Goal: Register for event/course

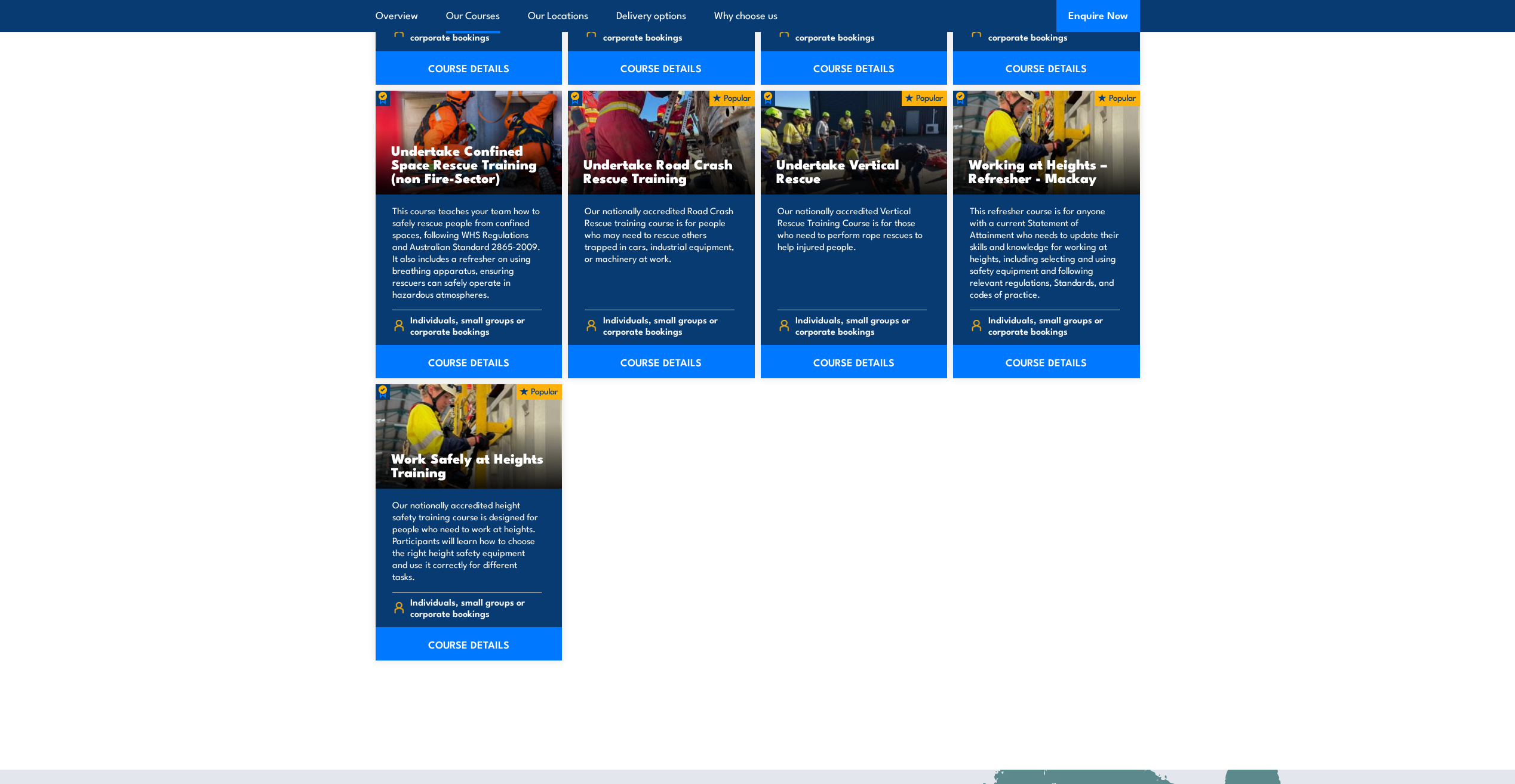
scroll to position [1253, 0]
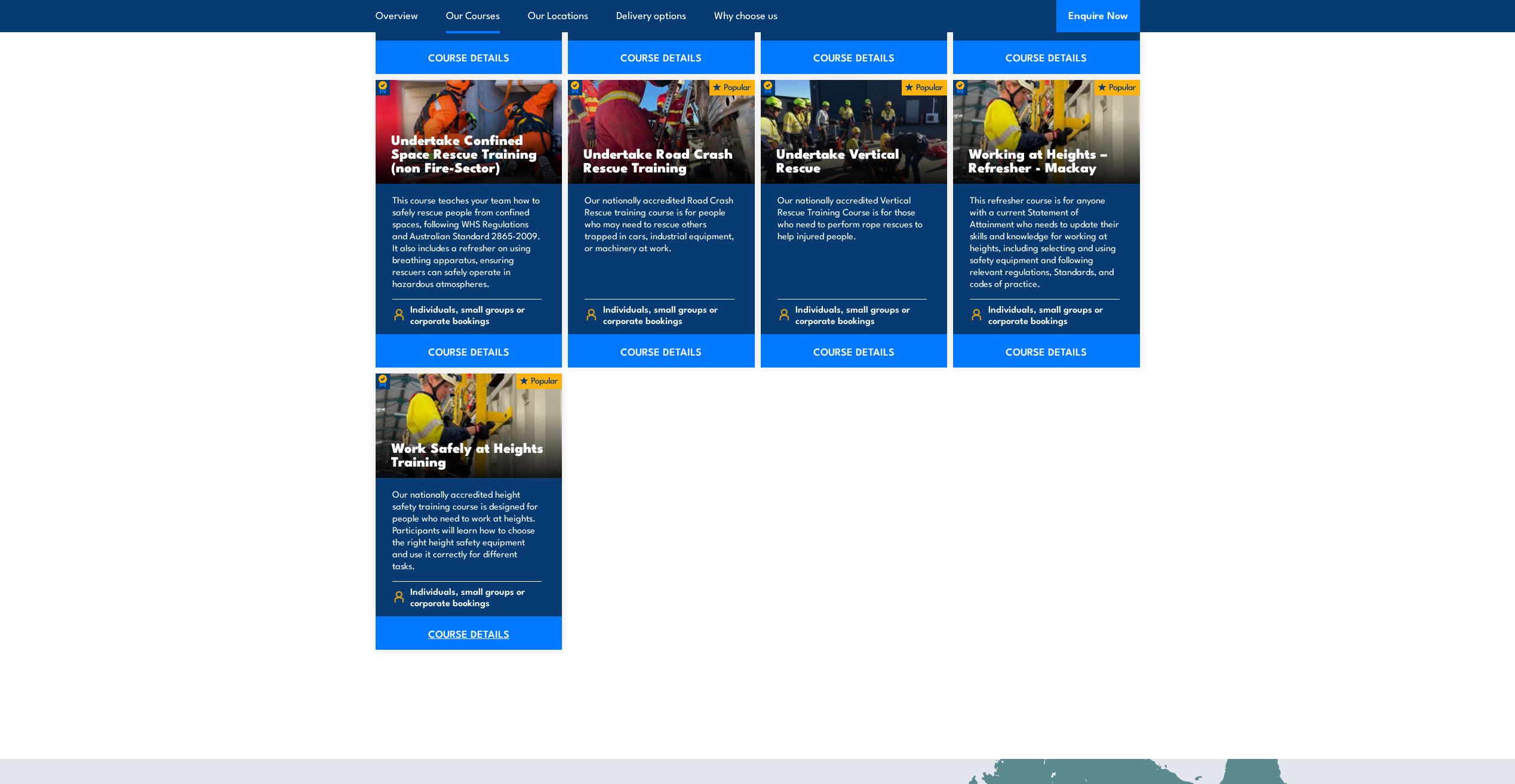
click at [471, 624] on link "COURSE DETAILS" at bounding box center [469, 633] width 187 height 34
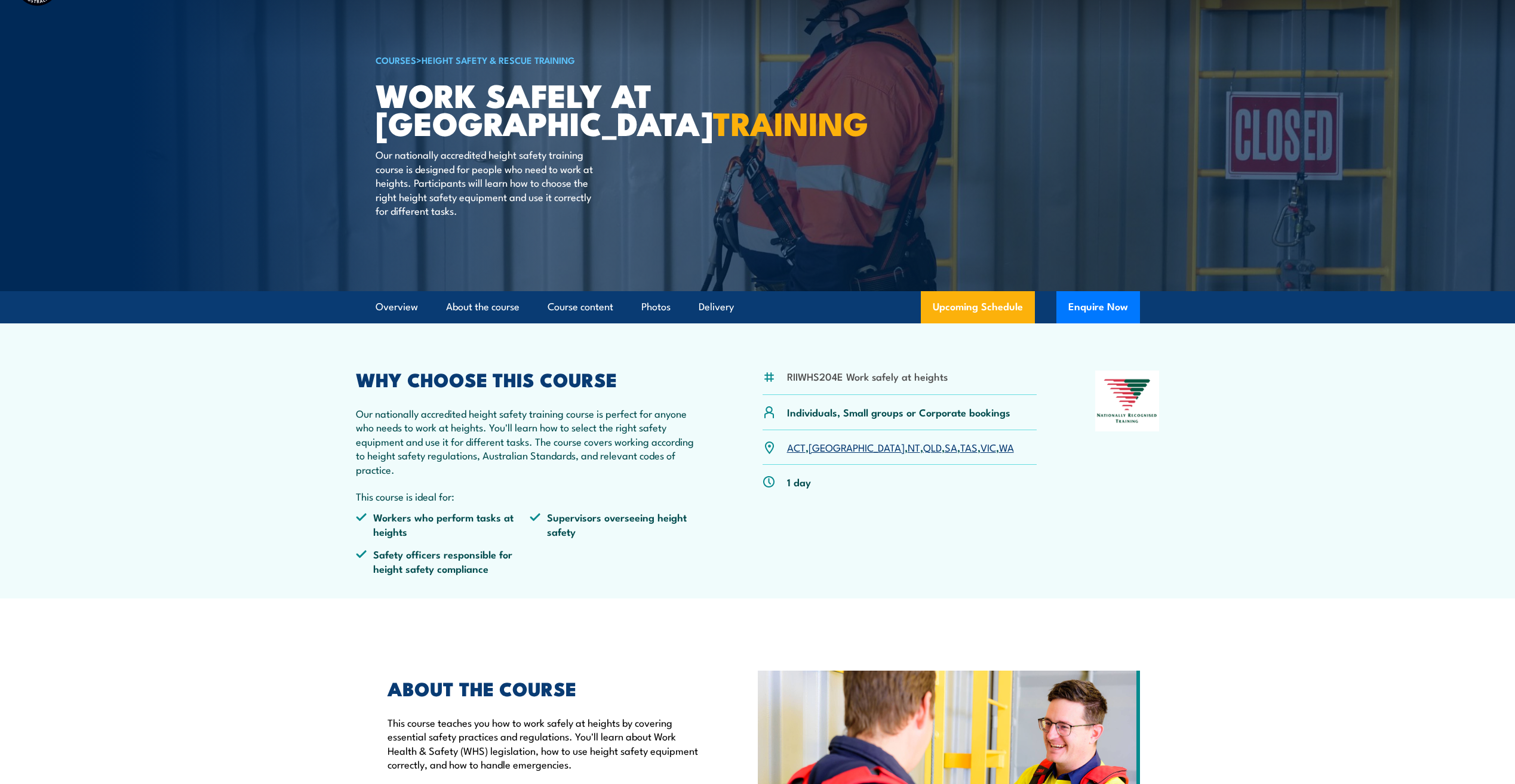
scroll to position [239, 0]
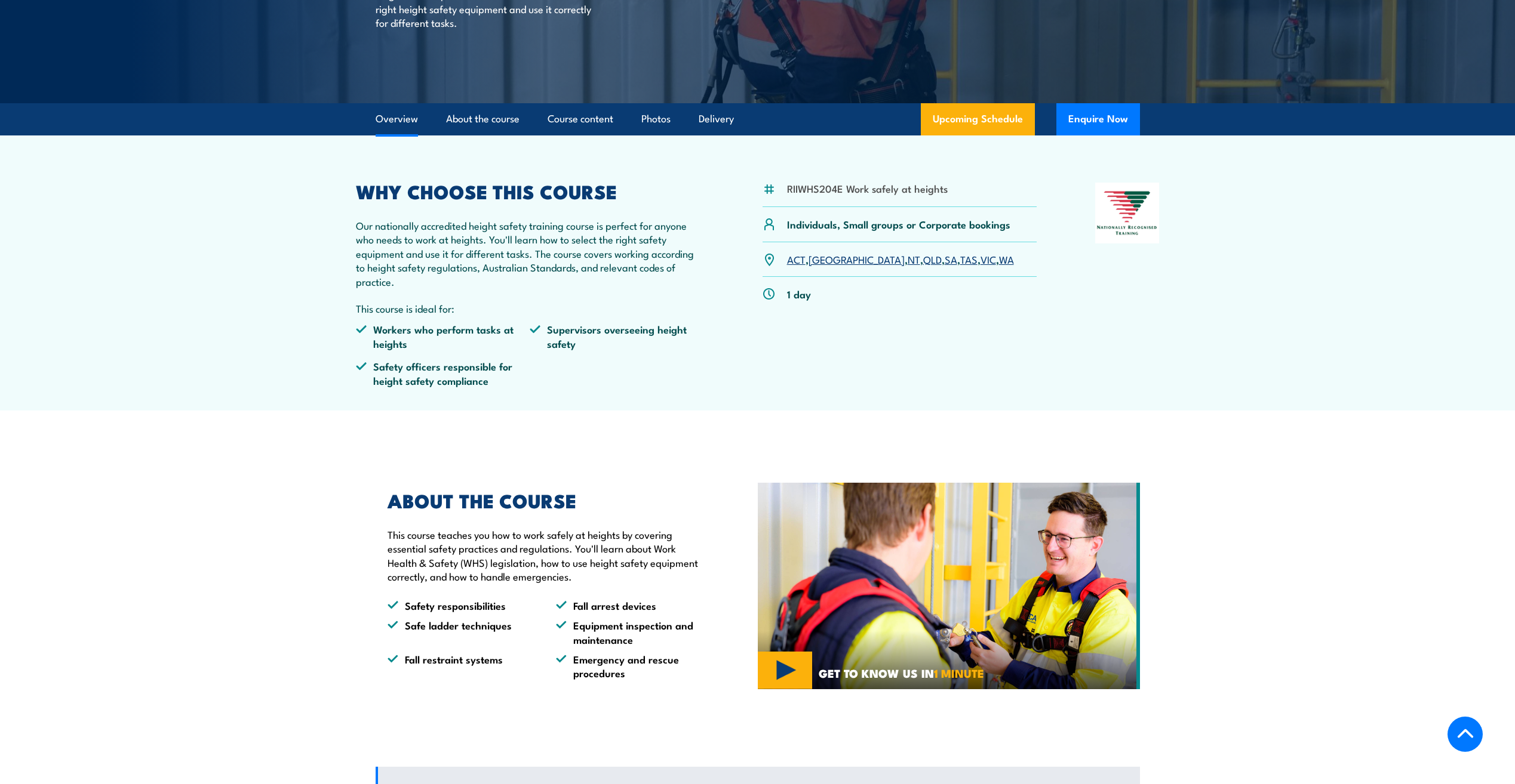
click at [999, 259] on link "WA" at bounding box center [1006, 259] width 15 height 14
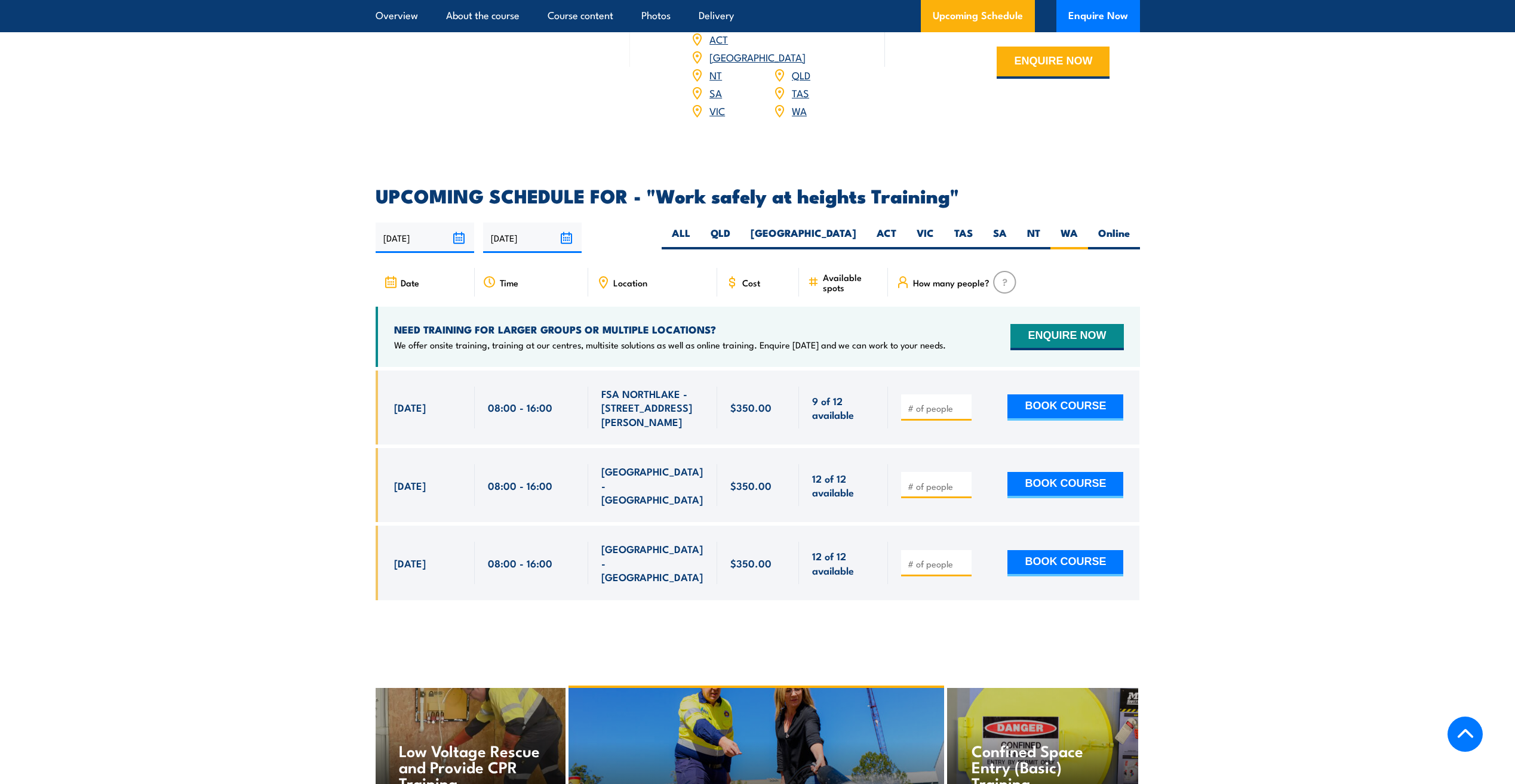
scroll to position [1720, 0]
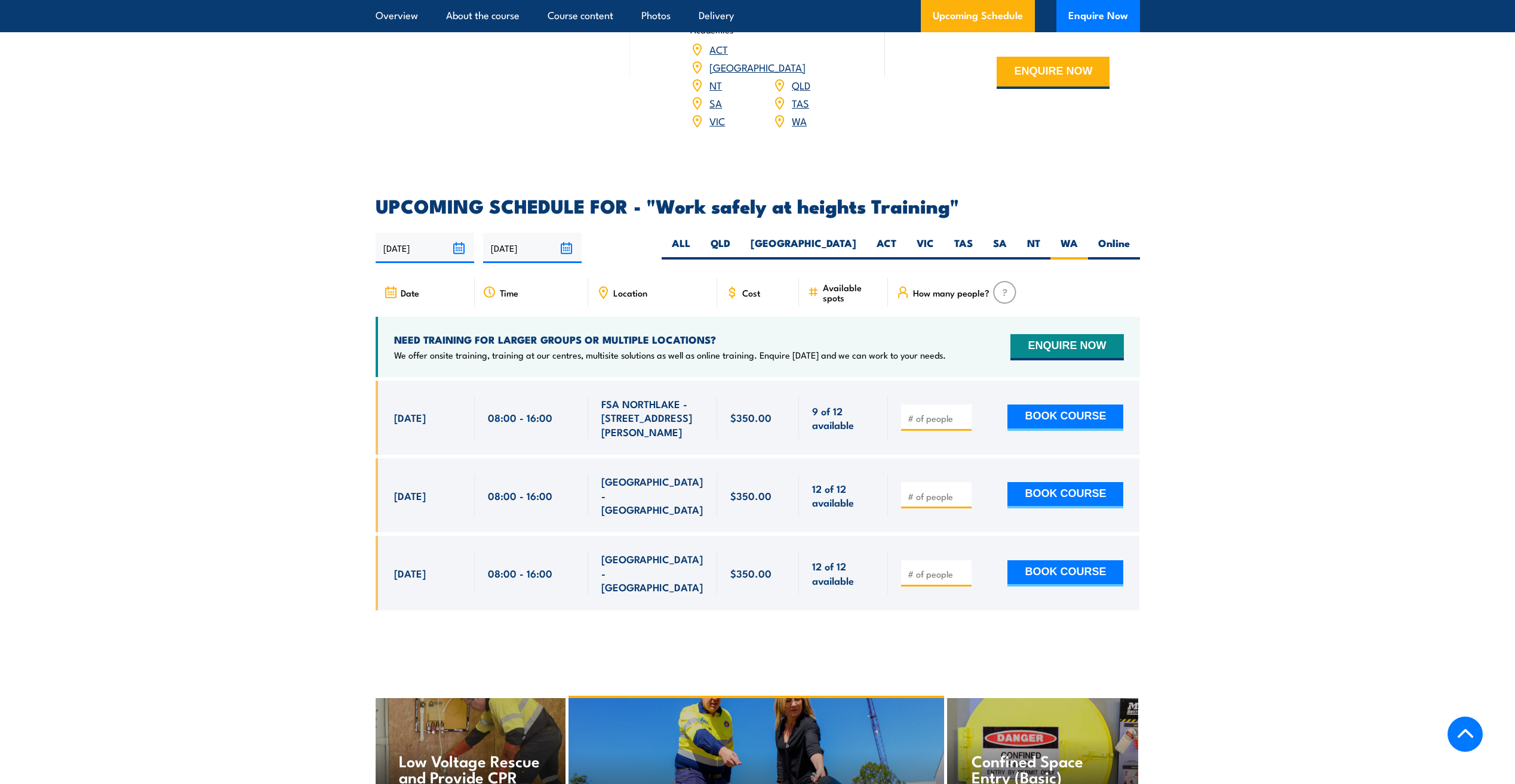
click at [570, 234] on input "[DATE]" at bounding box center [532, 248] width 99 height 30
click at [648, 233] on div "22/08/2025 18/02/2026" at bounding box center [758, 248] width 764 height 30
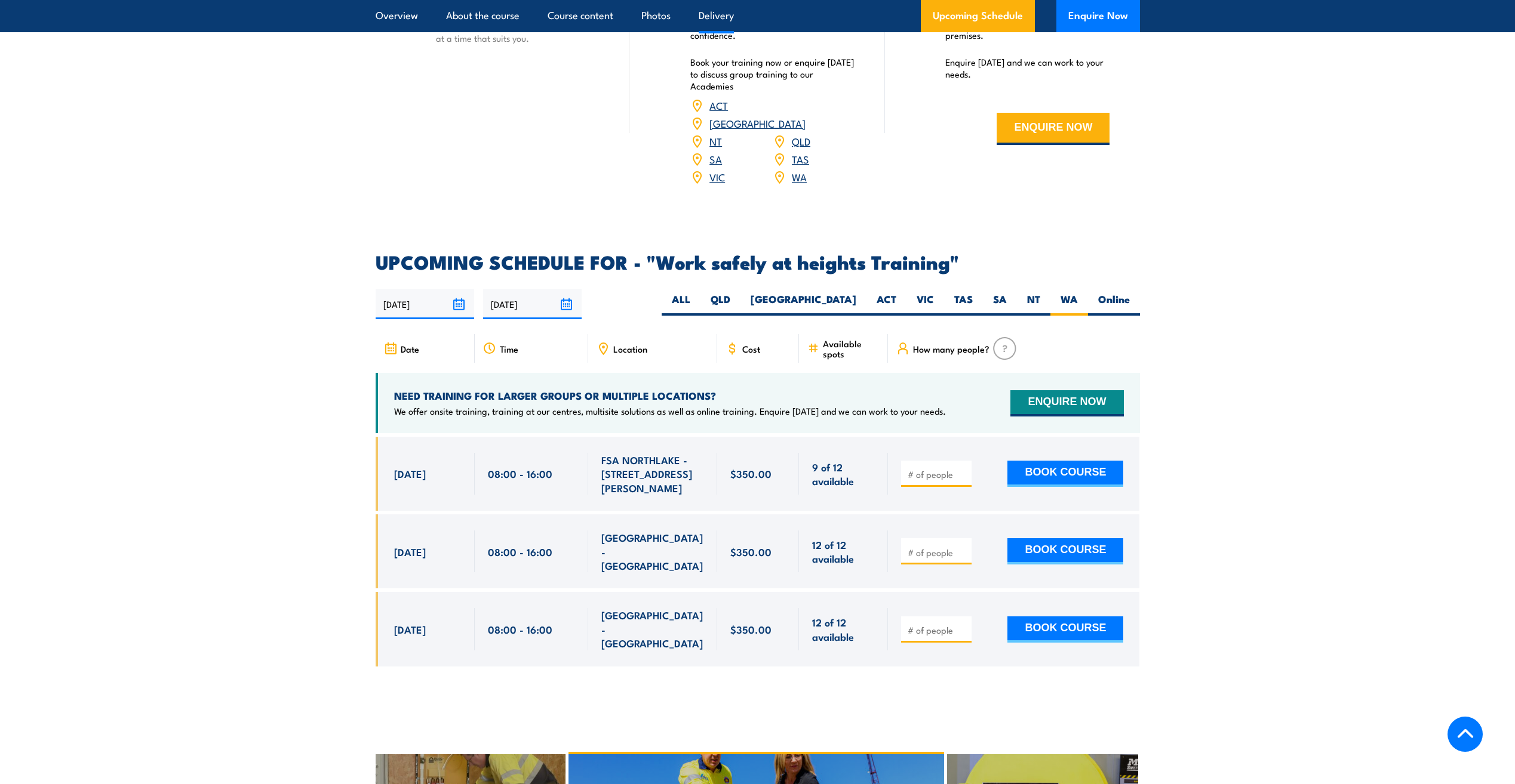
scroll to position [1660, 0]
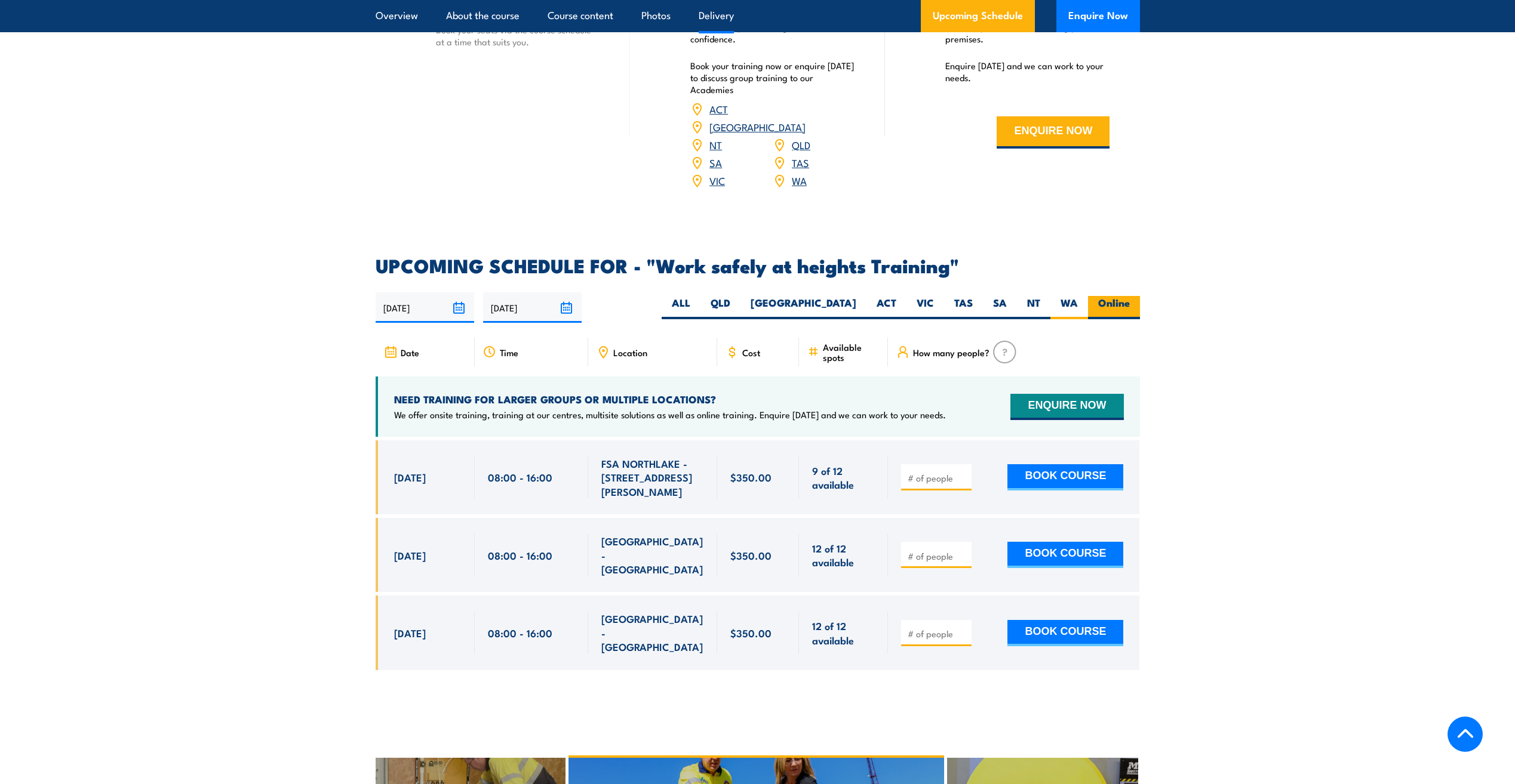
click at [1113, 296] on label "Online" at bounding box center [1114, 307] width 52 height 23
click at [1130, 296] on input "Online" at bounding box center [1134, 300] width 8 height 8
radio input "true"
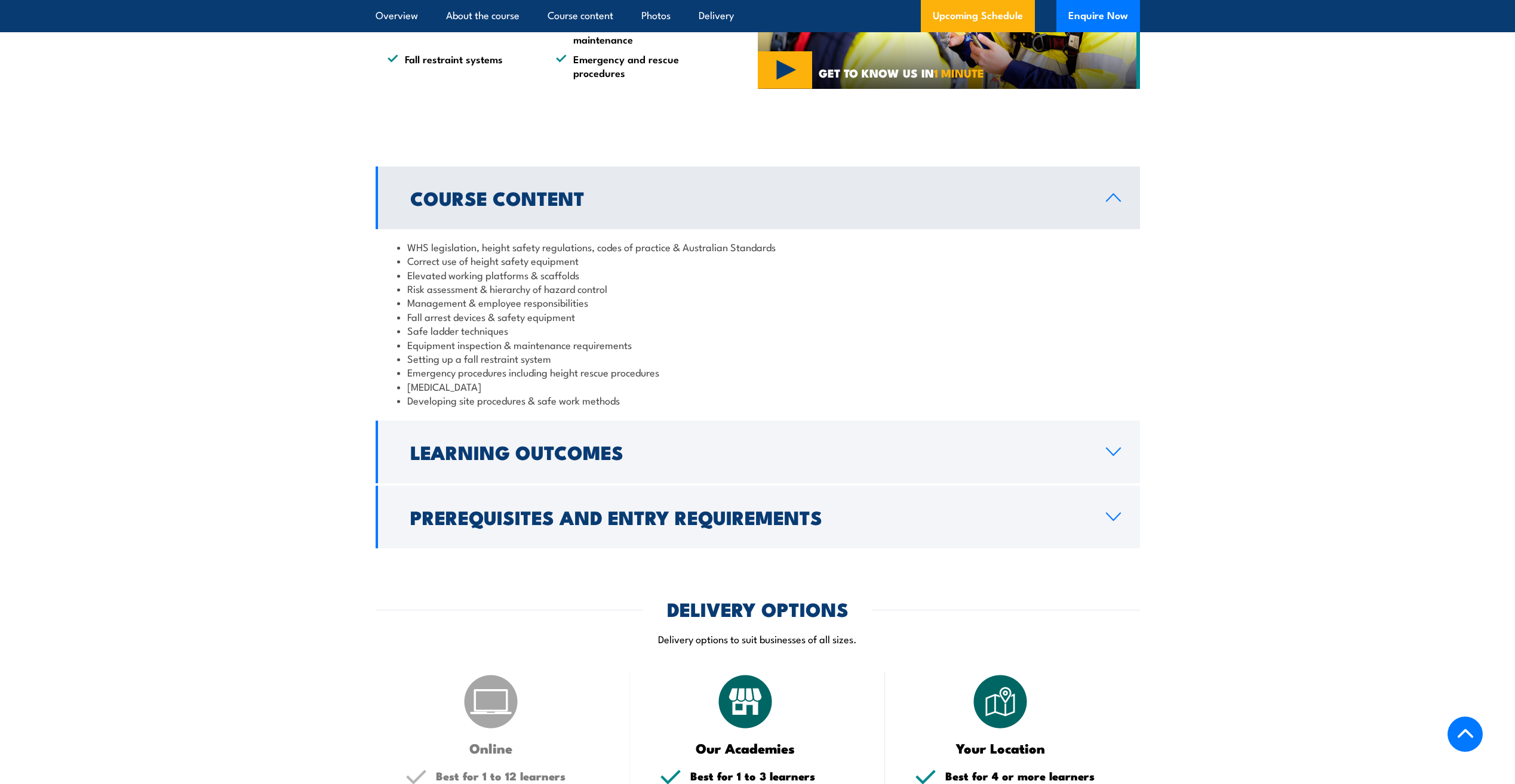
scroll to position [825, 0]
